Goal: Transaction & Acquisition: Purchase product/service

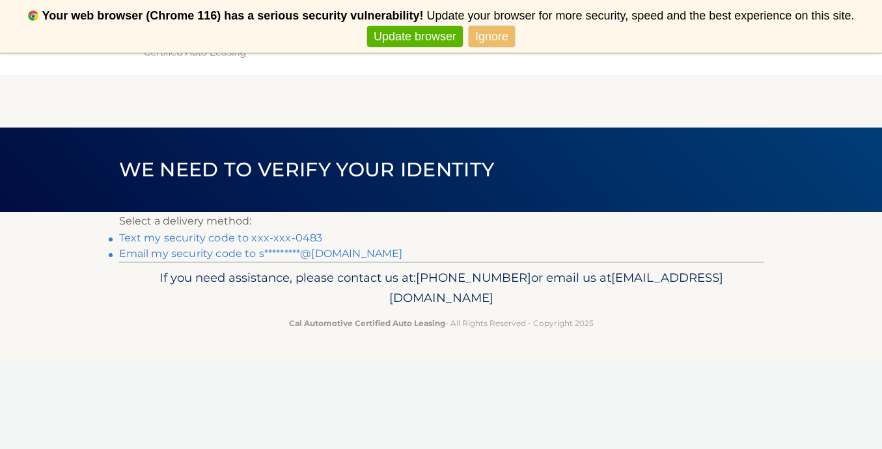
click at [499, 40] on link "Ignore" at bounding box center [492, 36] width 46 height 21
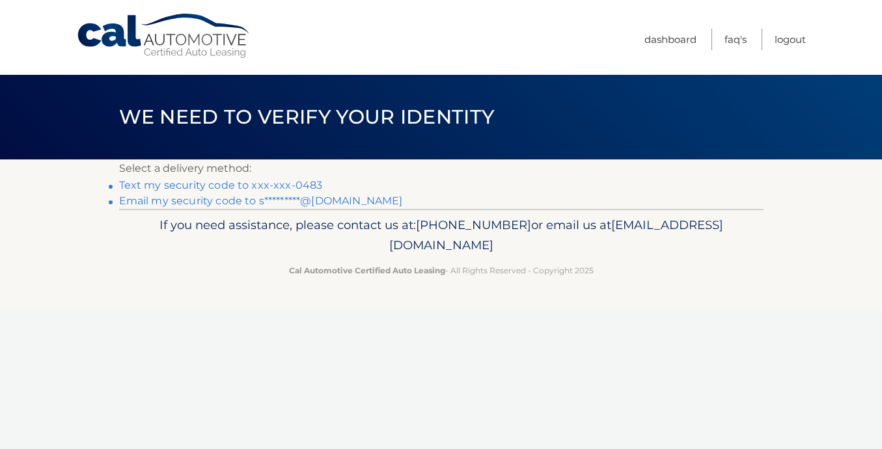
click at [253, 184] on link "Text my security code to xxx-xxx-0483" at bounding box center [221, 185] width 204 height 12
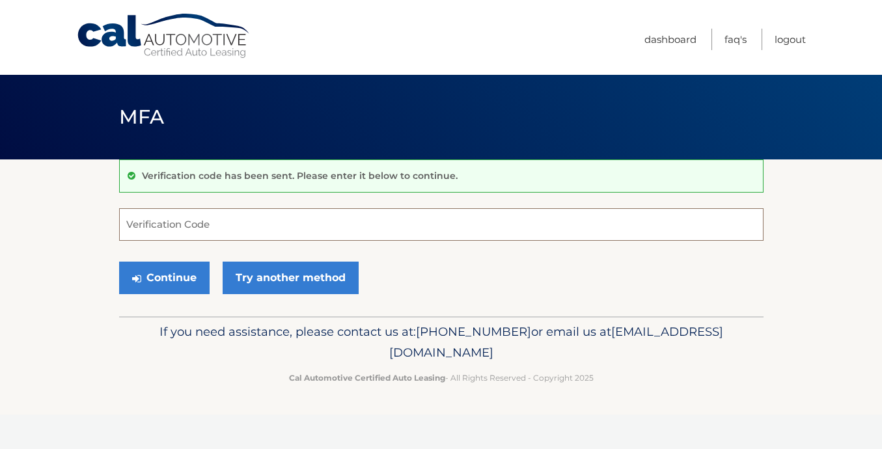
click at [224, 220] on input "Verification Code" at bounding box center [441, 224] width 644 height 33
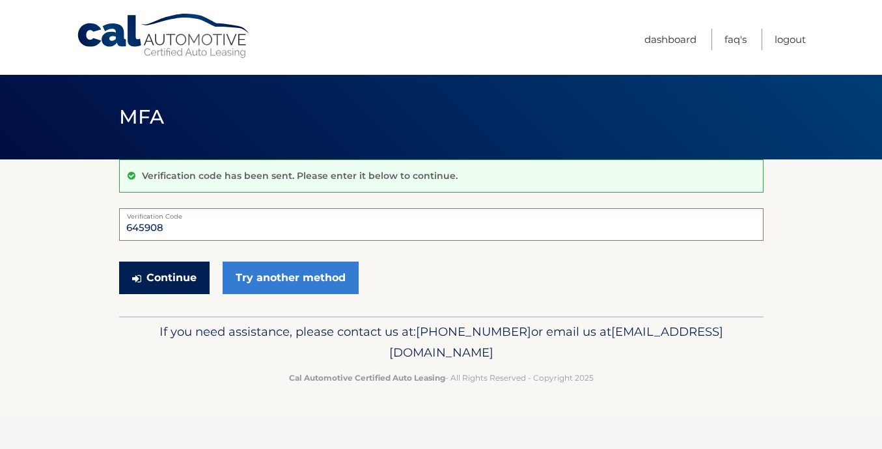
type input "645908"
click at [150, 277] on button "Continue" at bounding box center [164, 278] width 90 height 33
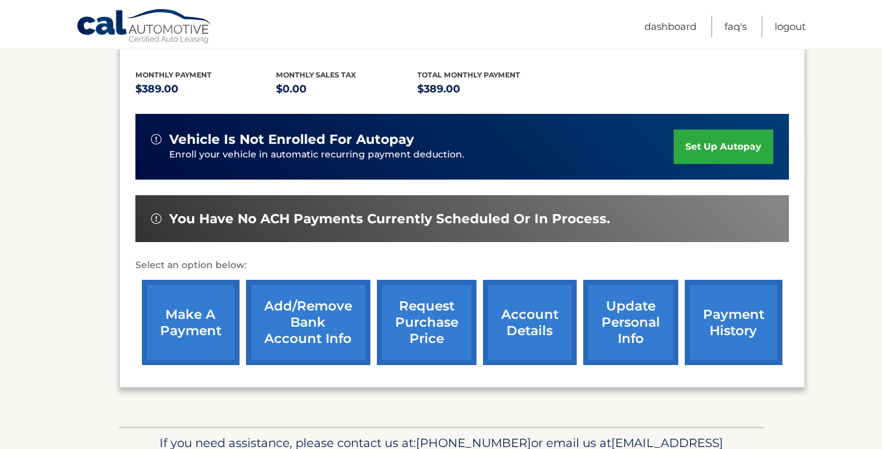
scroll to position [338, 0]
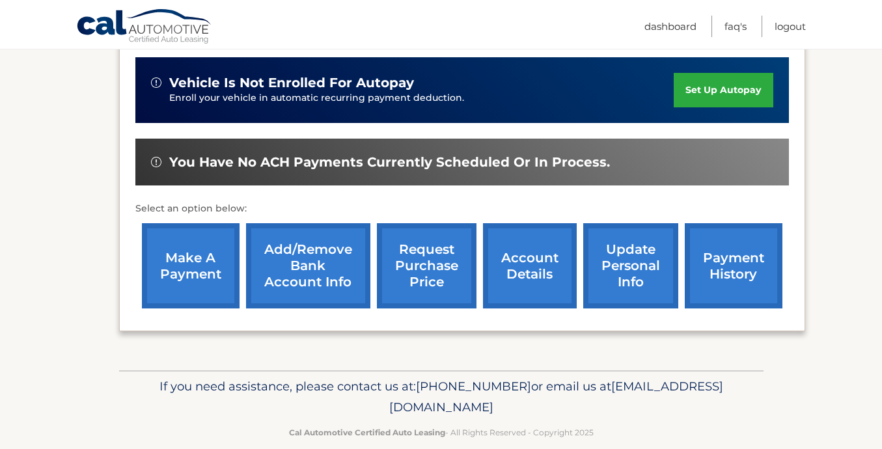
click at [202, 246] on link "make a payment" at bounding box center [191, 265] width 98 height 85
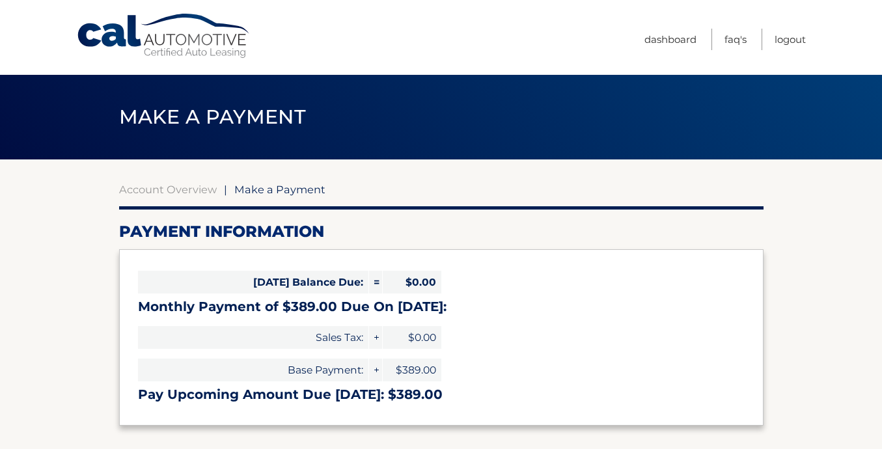
select select "OTY0MWEwYTctYjZhMS00ZGI4LWEzNWYtNTgyOWM5NTM3NjA1"
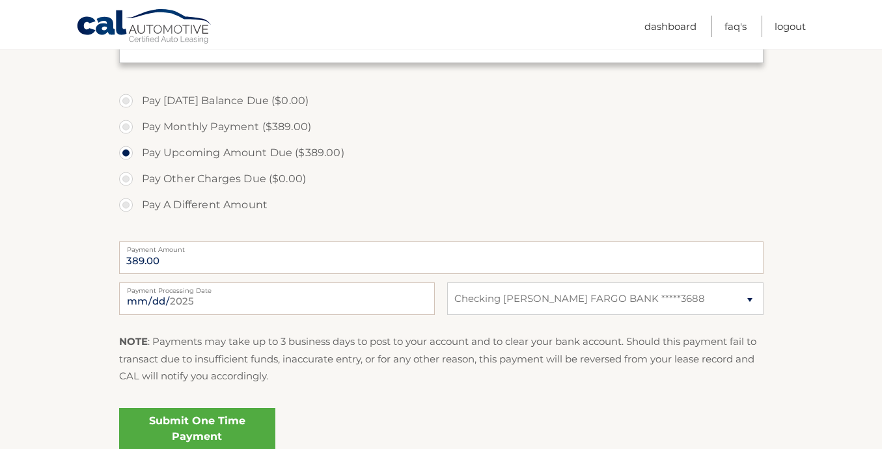
scroll to position [407, 0]
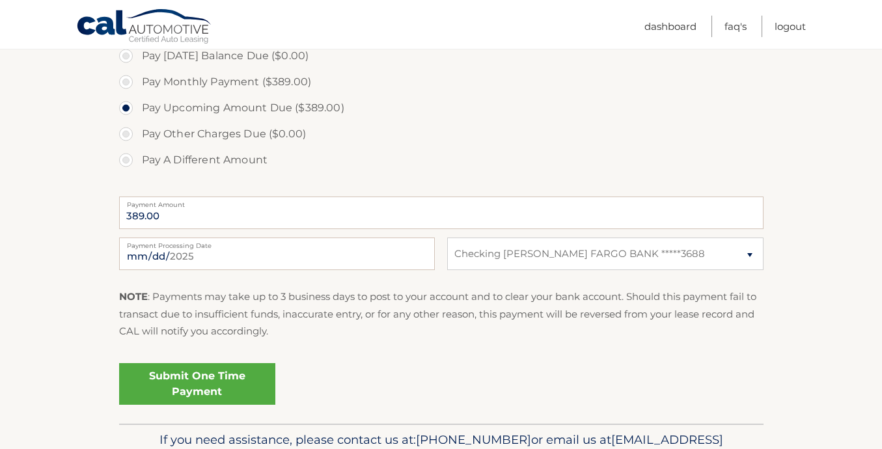
click at [245, 388] on link "Submit One Time Payment" at bounding box center [197, 384] width 156 height 42
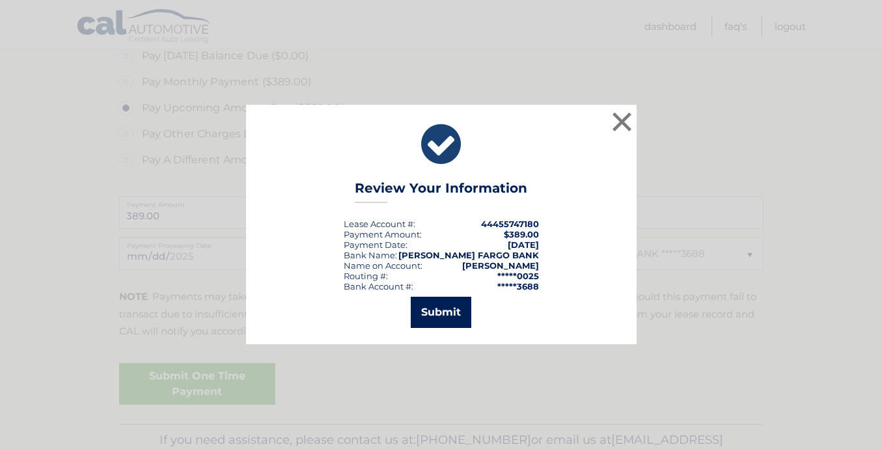
click at [450, 310] on button "Submit" at bounding box center [441, 312] width 61 height 31
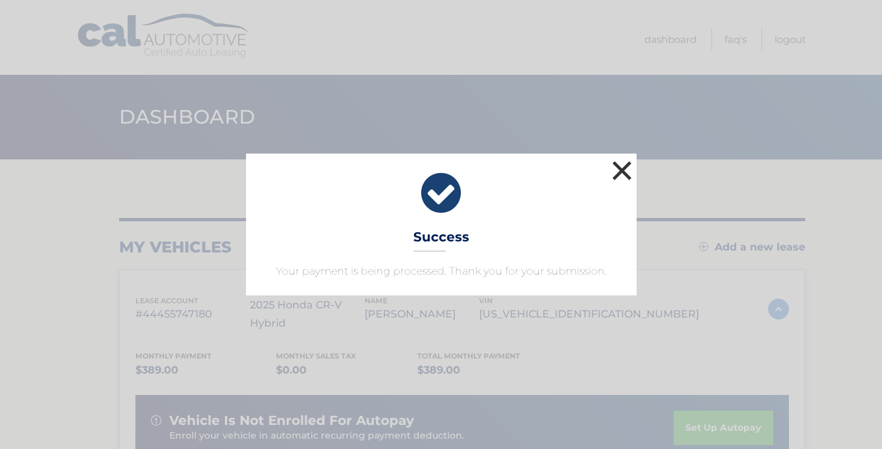
click at [620, 173] on button "×" at bounding box center [622, 170] width 26 height 26
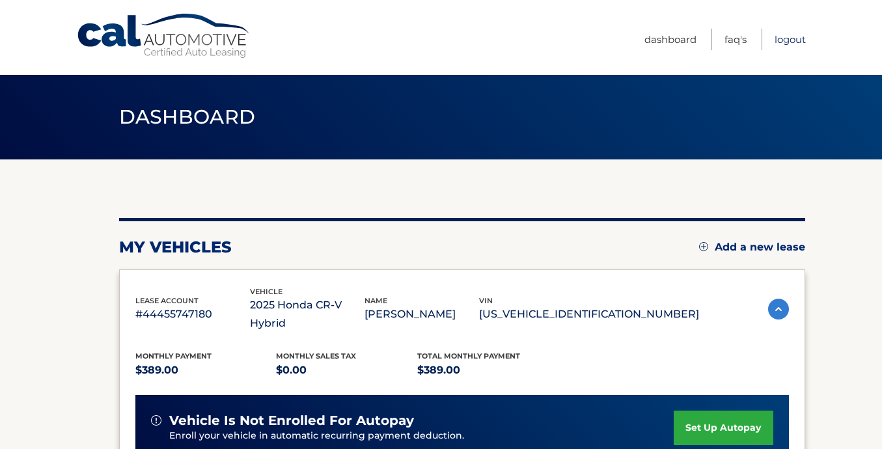
click at [782, 38] on link "Logout" at bounding box center [789, 39] width 31 height 21
